Goal: Find specific page/section: Find specific page/section

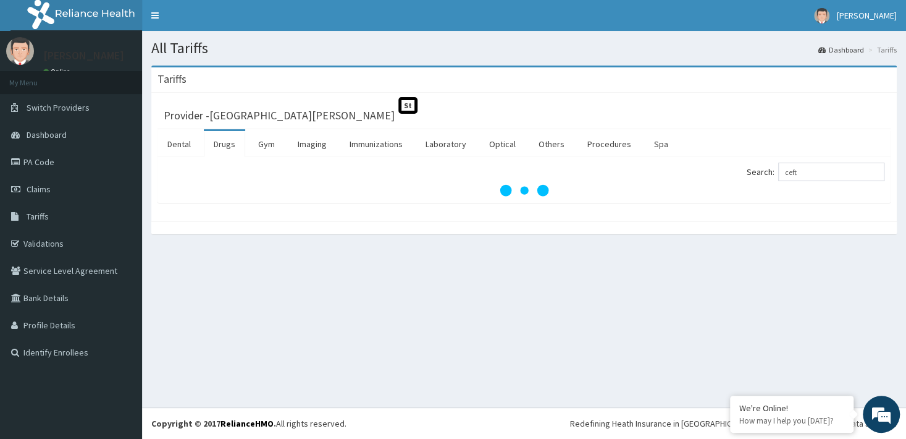
type input "ceft"
click at [179, 143] on link "Dental" at bounding box center [179, 144] width 43 height 26
click at [225, 146] on link "Drugs" at bounding box center [224, 144] width 41 height 26
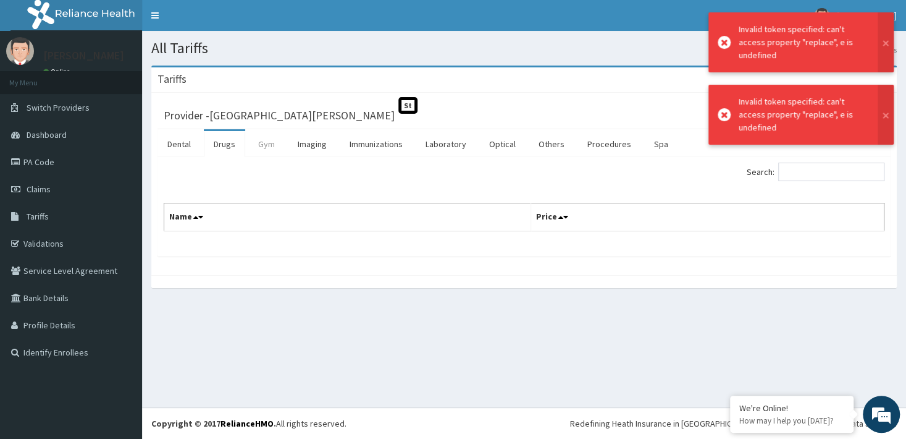
click at [264, 145] on link "Gym" at bounding box center [266, 144] width 36 height 26
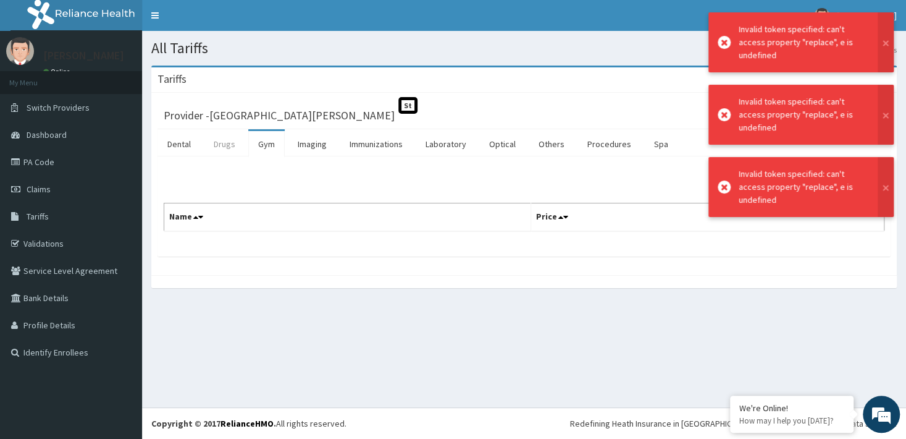
click at [223, 146] on link "Drugs" at bounding box center [224, 144] width 41 height 26
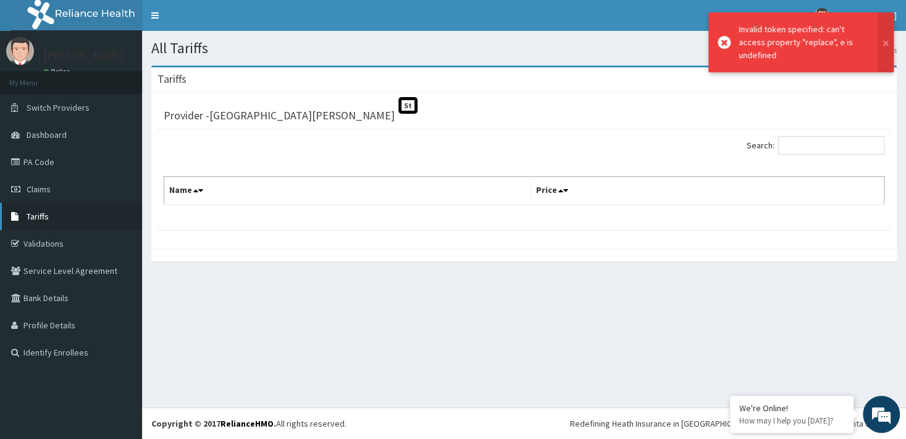
click at [38, 216] on span "Tariffs" at bounding box center [38, 216] width 22 height 11
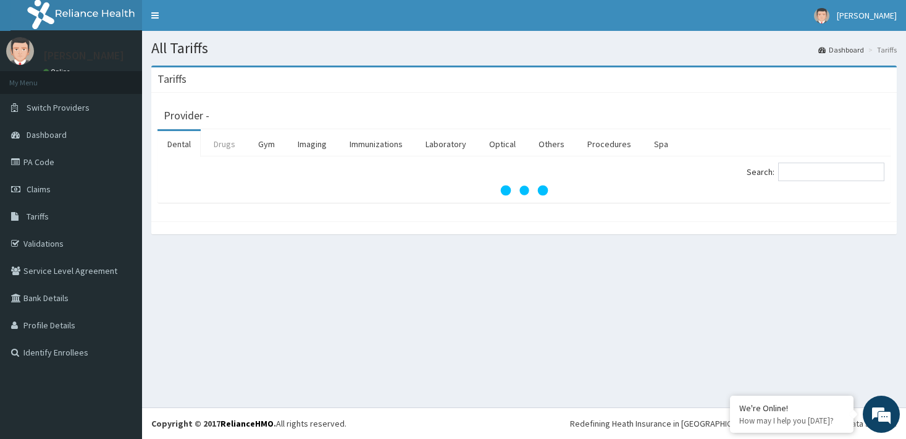
click at [221, 146] on link "Drugs" at bounding box center [224, 144] width 41 height 26
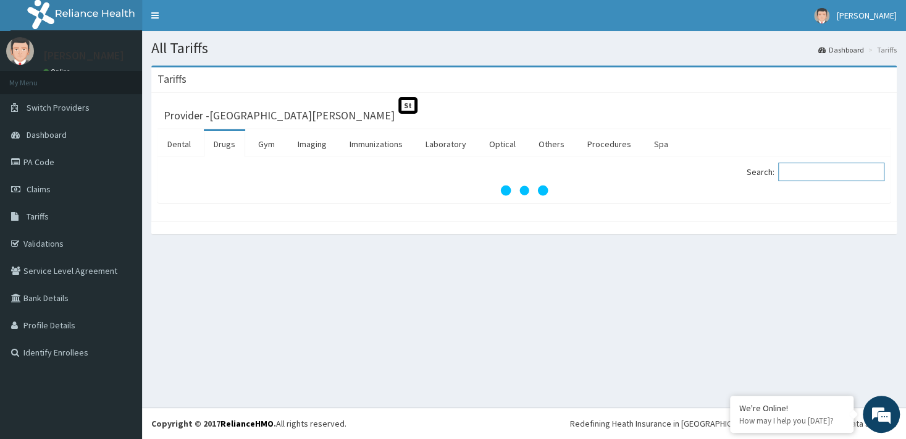
click at [828, 175] on input "Search:" at bounding box center [831, 171] width 106 height 19
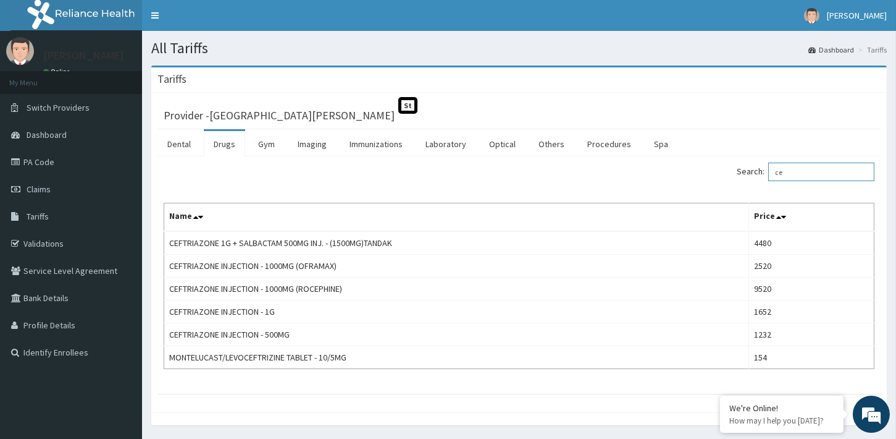
type input "c"
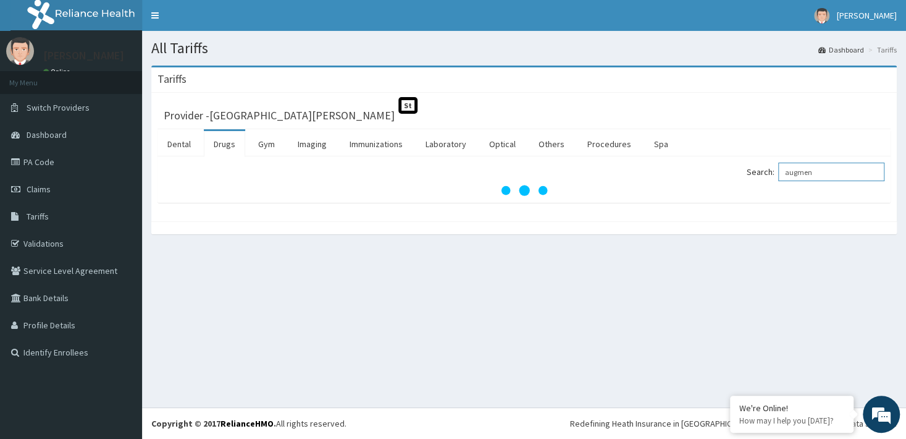
type input "augmen"
click at [188, 143] on link "Dental" at bounding box center [179, 144] width 43 height 26
click at [229, 143] on link "Drugs" at bounding box center [224, 144] width 41 height 26
click at [799, 177] on input "Search:" at bounding box center [831, 171] width 106 height 19
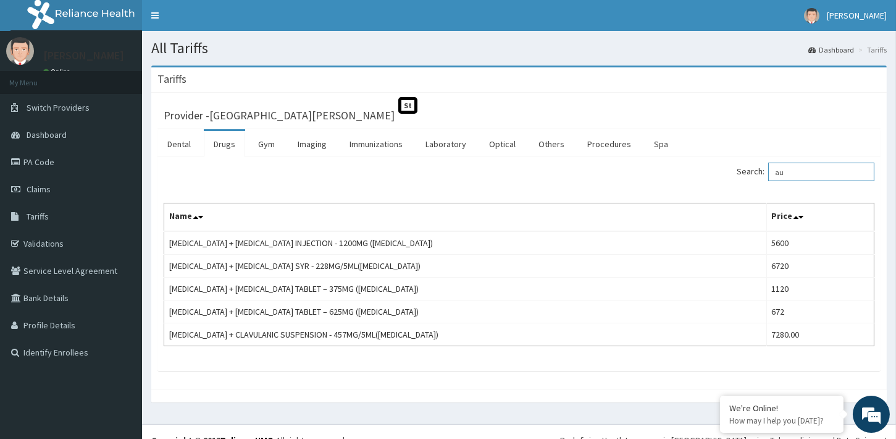
type input "a"
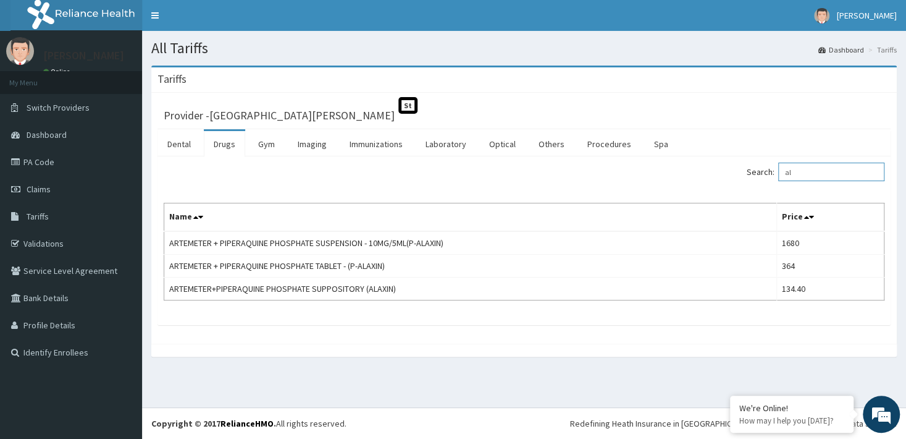
type input "a"
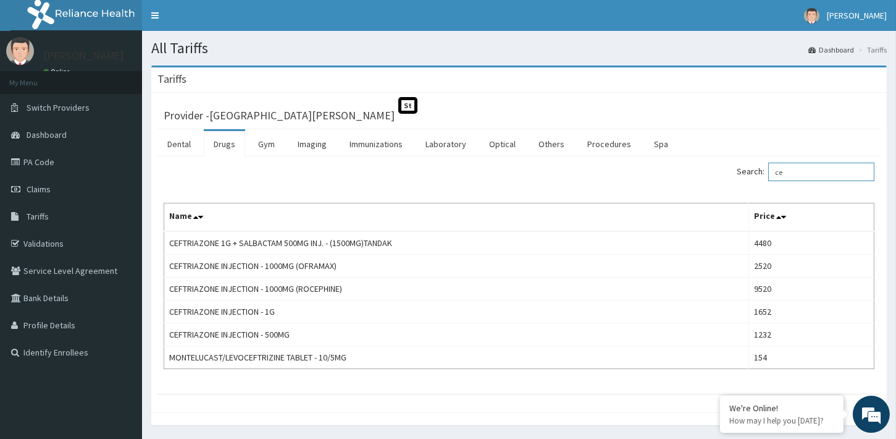
type input "c"
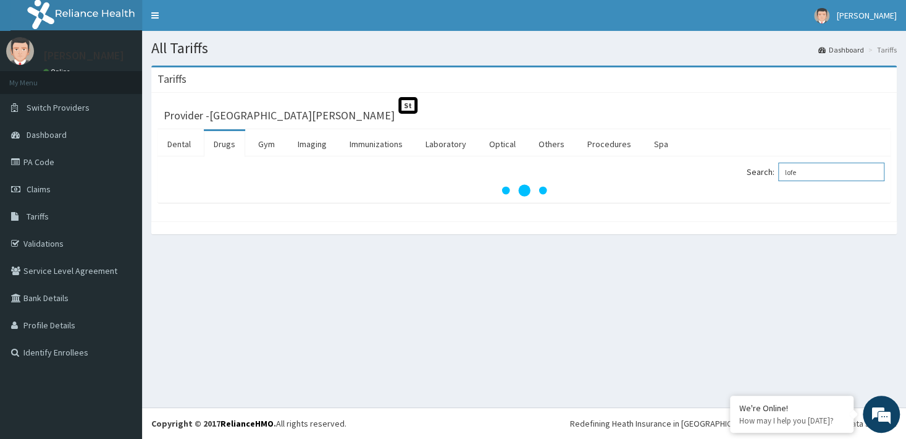
type input "lofe"
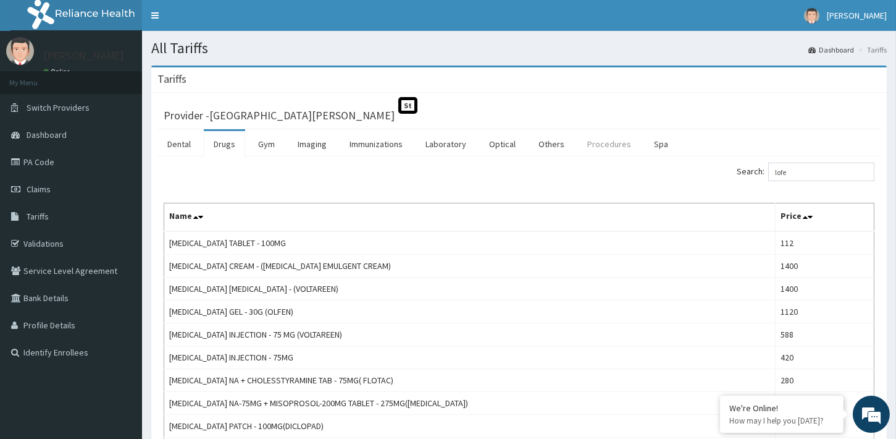
click at [598, 145] on link "Procedures" at bounding box center [610, 144] width 64 height 26
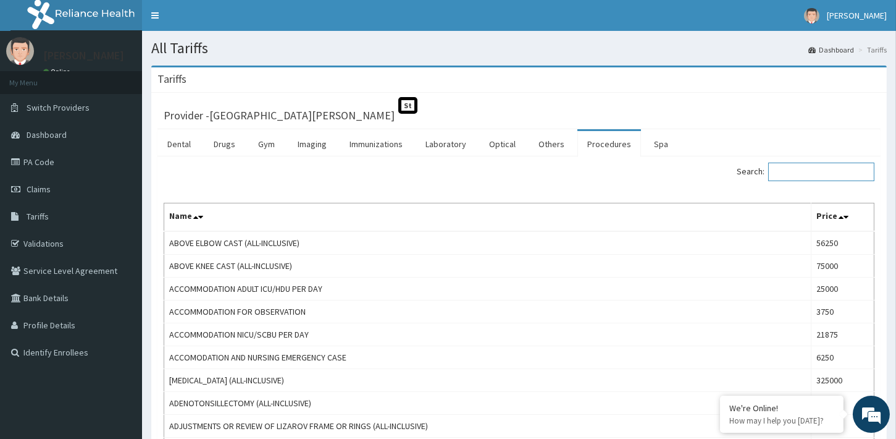
click at [838, 174] on input "Search:" at bounding box center [821, 171] width 106 height 19
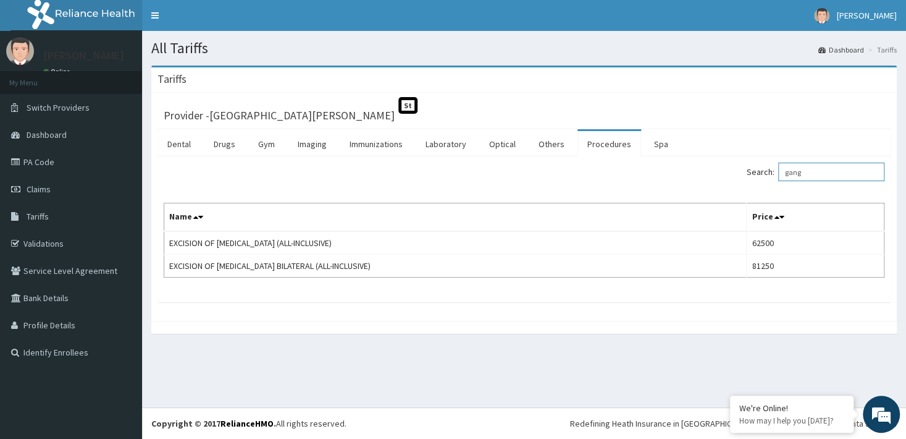
type input "gang"
click at [222, 141] on link "Drugs" at bounding box center [224, 144] width 41 height 26
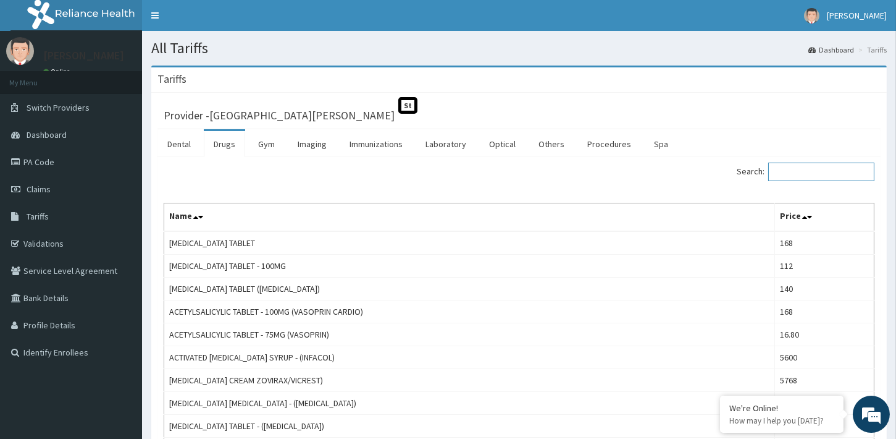
click at [788, 169] on input "Search:" at bounding box center [821, 171] width 106 height 19
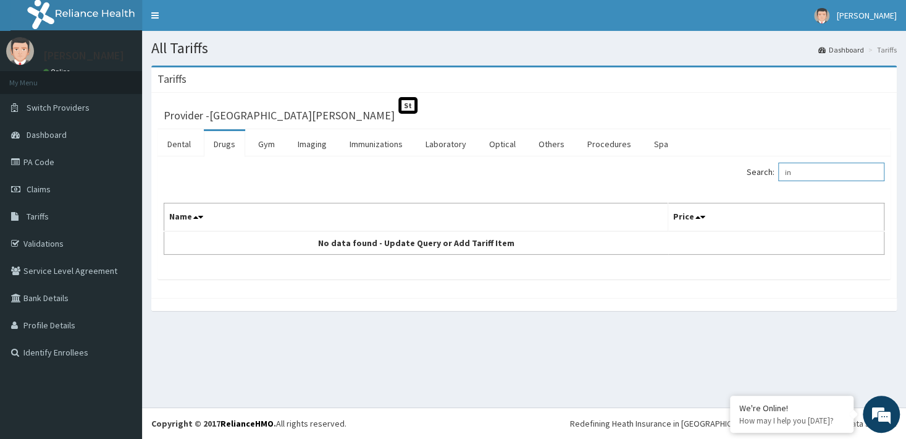
type input "i"
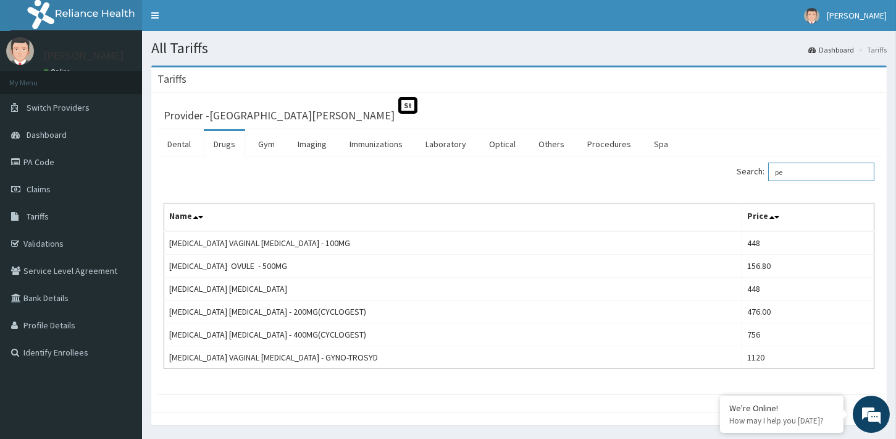
type input "p"
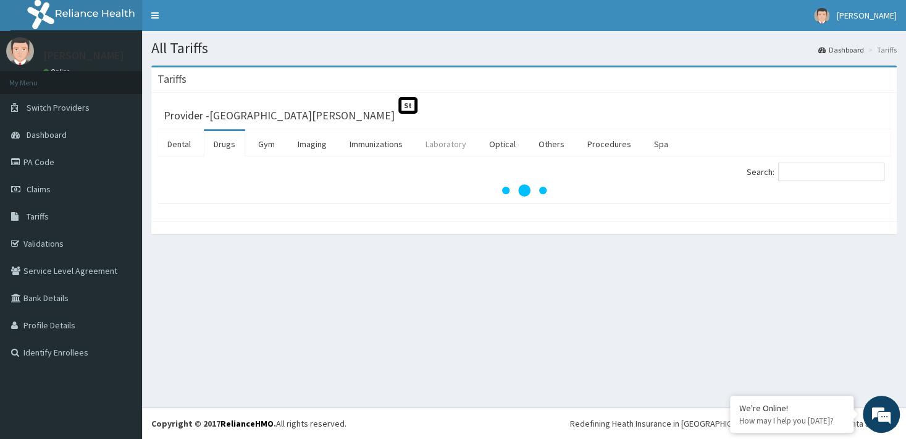
click at [434, 143] on link "Laboratory" at bounding box center [446, 144] width 61 height 26
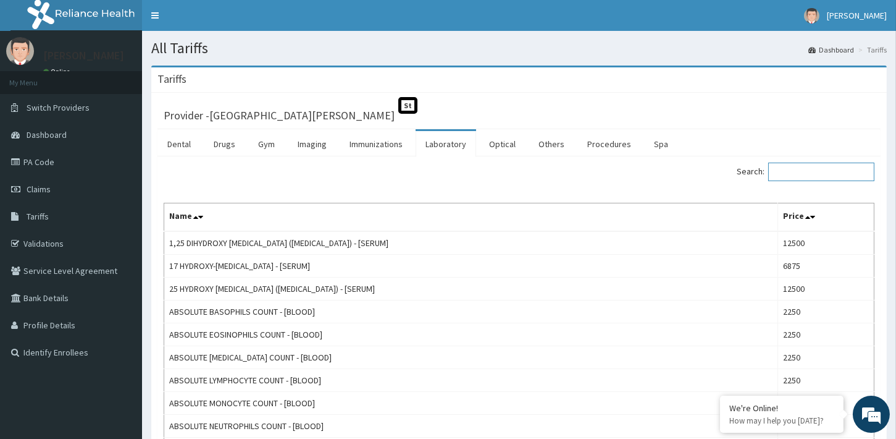
click at [789, 170] on input "Search:" at bounding box center [821, 171] width 106 height 19
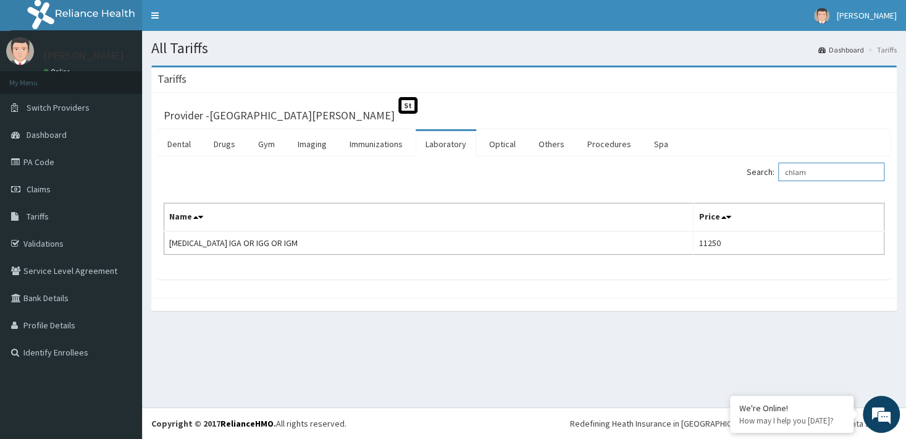
type input "chlam"
click at [316, 143] on link "Imaging" at bounding box center [312, 144] width 49 height 26
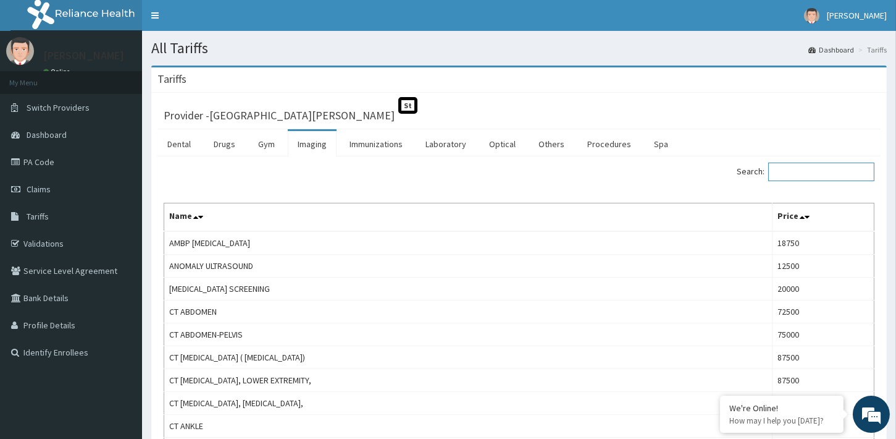
click at [808, 169] on input "Search:" at bounding box center [821, 171] width 106 height 19
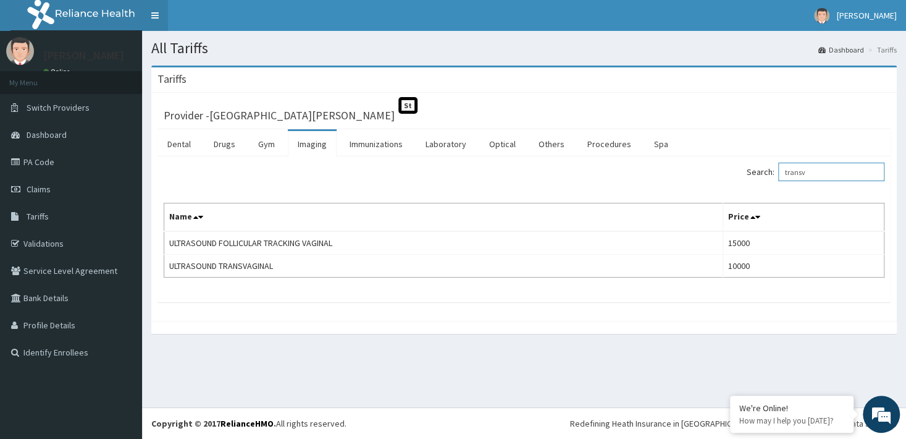
type input "transv"
click at [227, 140] on link "Drugs" at bounding box center [224, 144] width 41 height 26
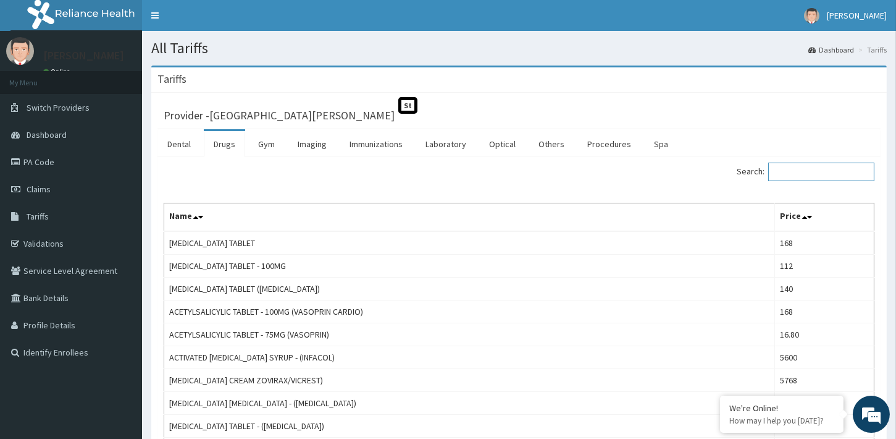
click at [809, 167] on input "Search:" at bounding box center [821, 171] width 106 height 19
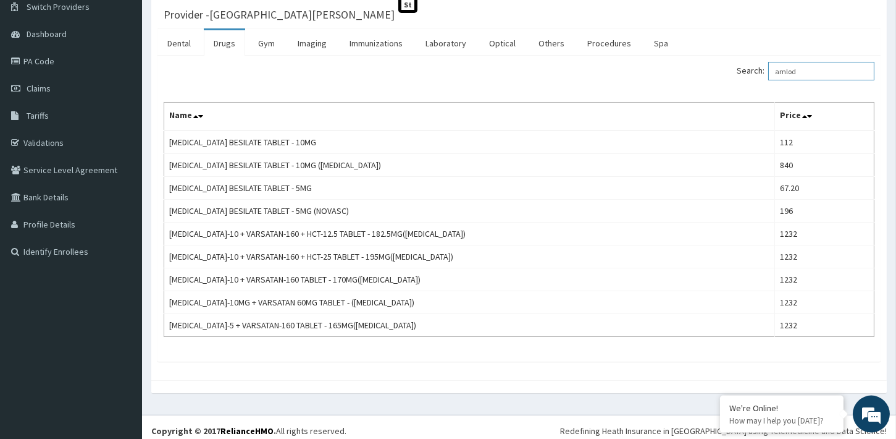
scroll to position [102, 0]
type input "amlod"
